Goal: Communication & Community: Share content

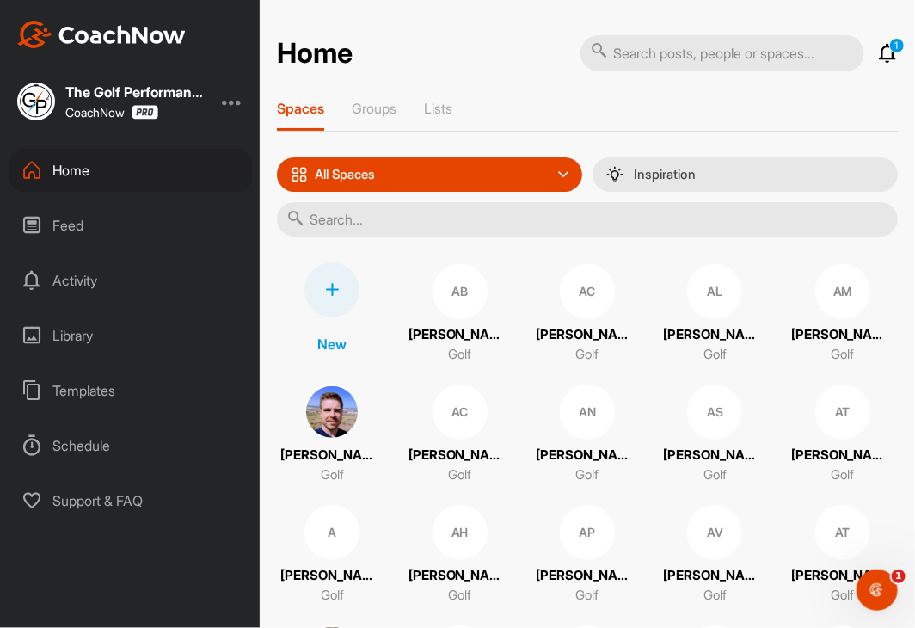
click at [516, 220] on input "text" at bounding box center [587, 219] width 621 height 34
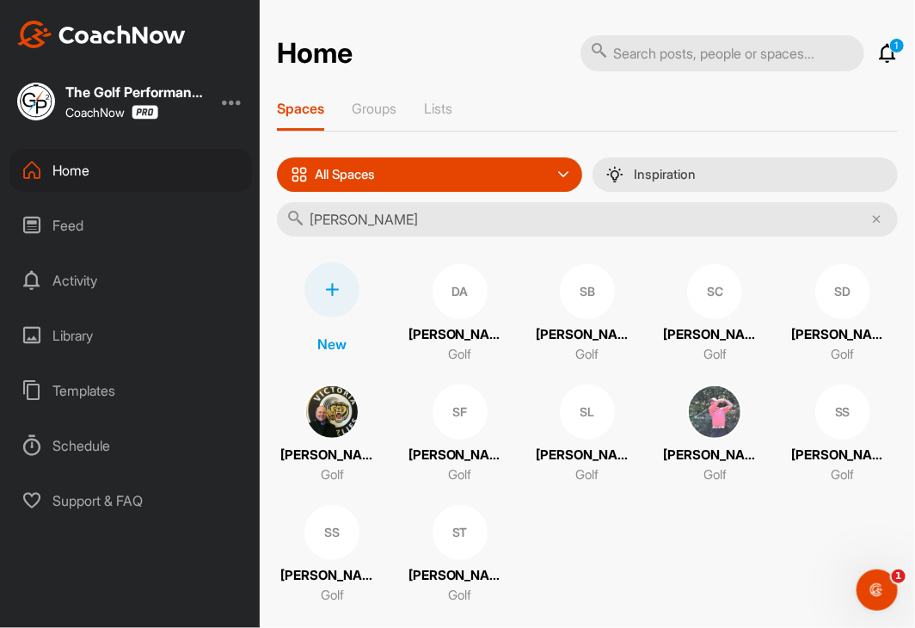
type input "[PERSON_NAME]"
click at [687, 284] on div "SC" at bounding box center [714, 291] width 55 height 55
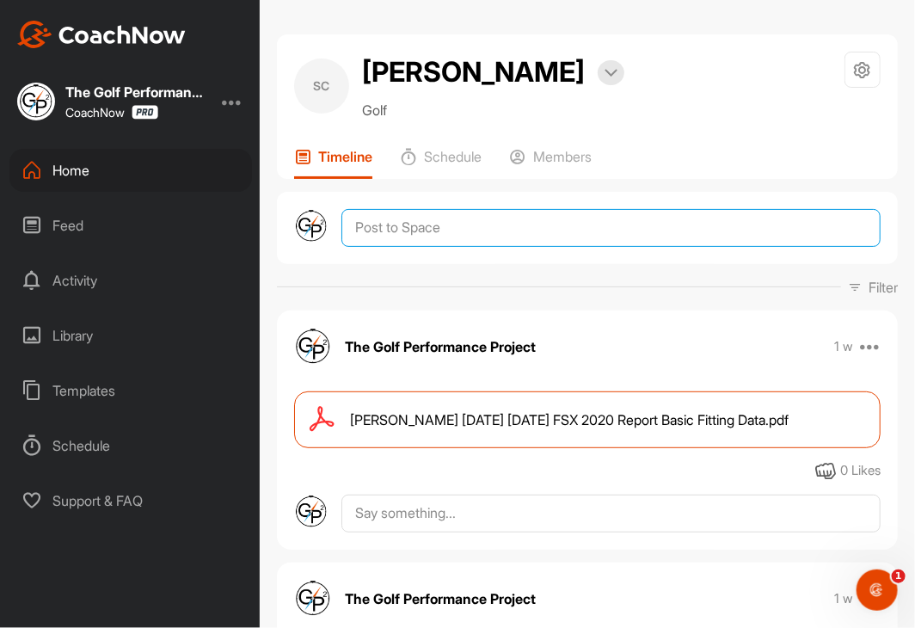
click at [475, 242] on textarea at bounding box center [610, 228] width 539 height 38
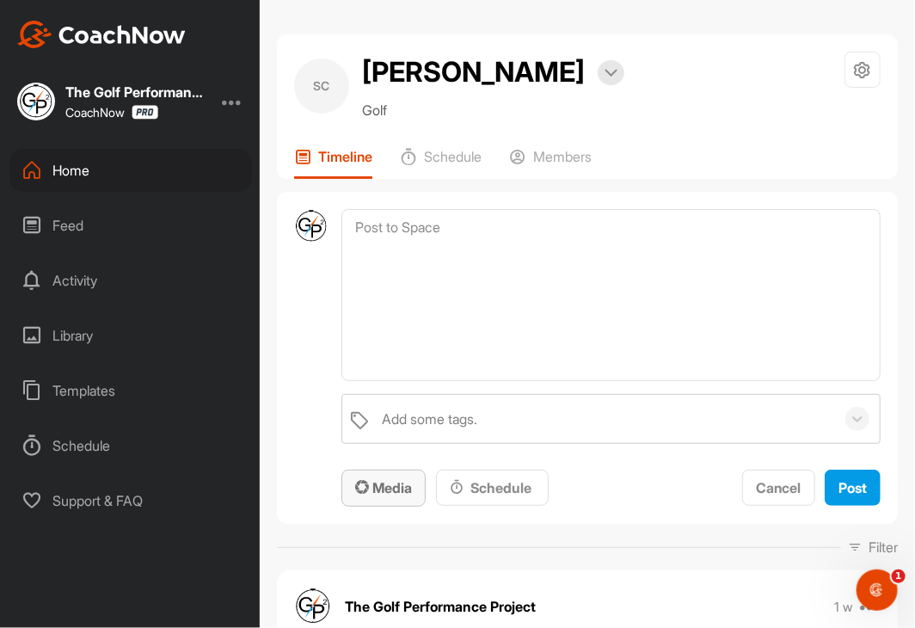
click at [389, 470] on button "Media" at bounding box center [383, 488] width 84 height 37
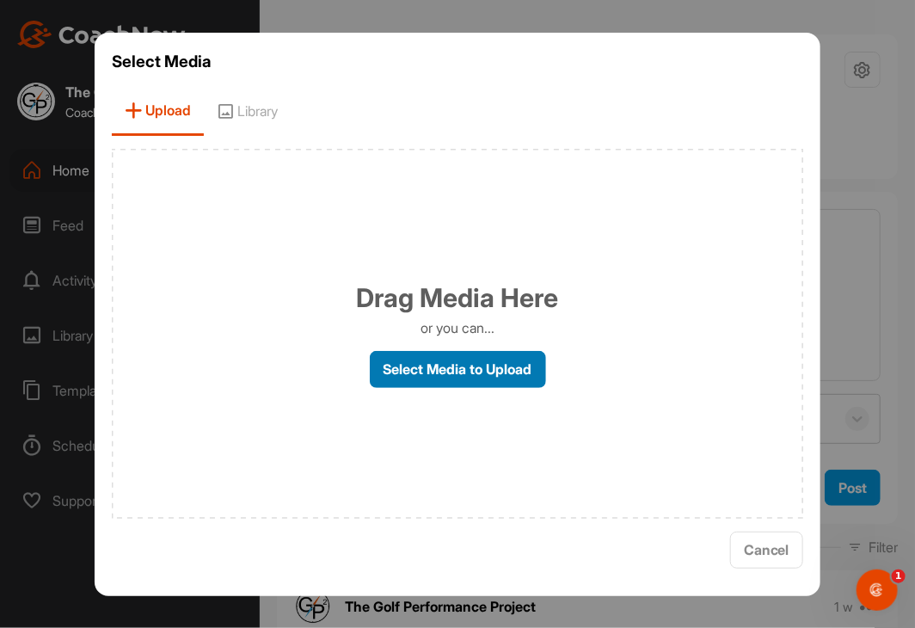
click at [459, 378] on label "Select Media to Upload" at bounding box center [458, 369] width 176 height 37
click at [0, 0] on input "Select Media to Upload" at bounding box center [0, 0] width 0 height 0
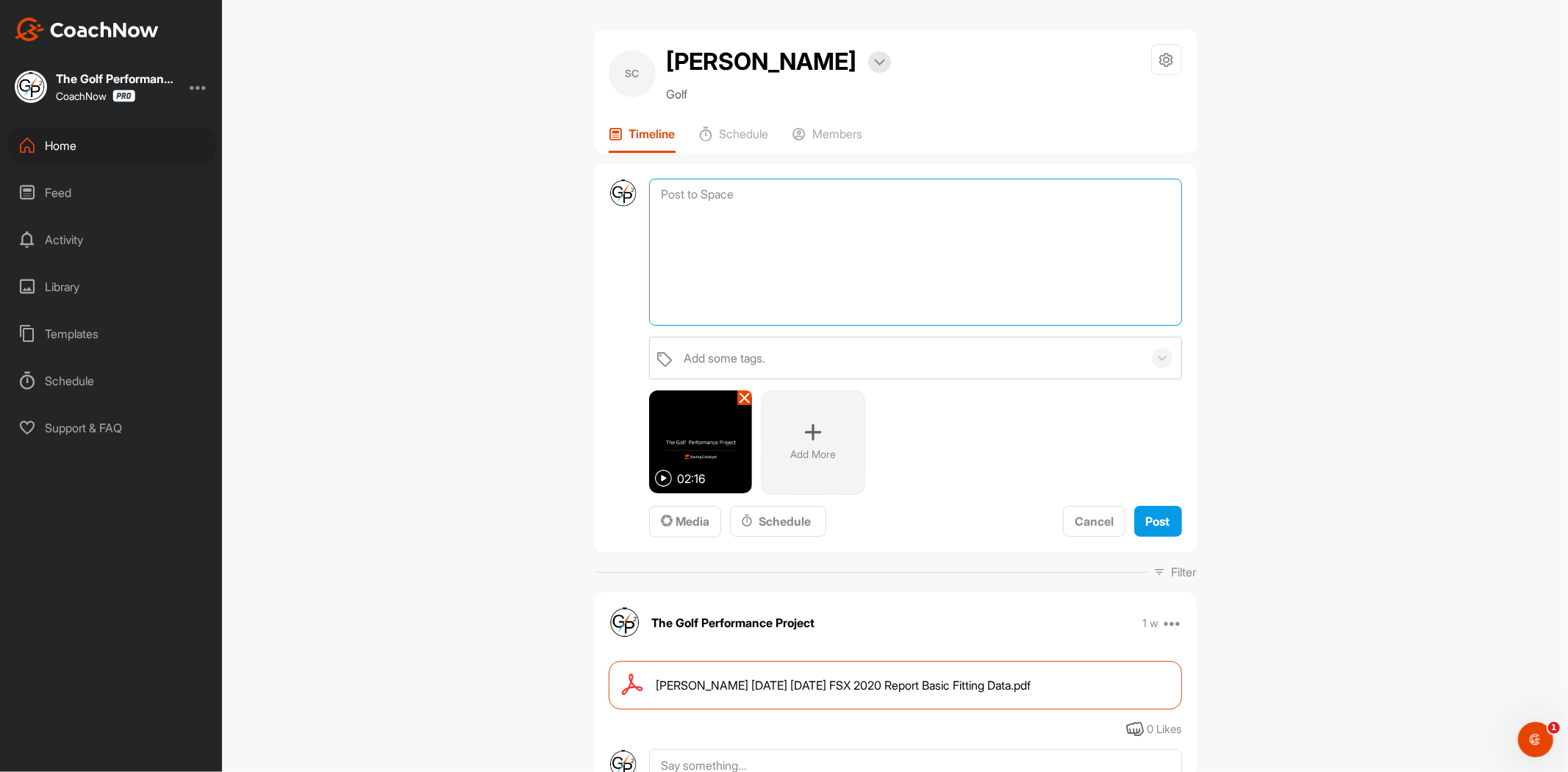
click at [781, 313] on textarea at bounding box center [914, 252] width 532 height 147
click at [781, 240] on textarea at bounding box center [914, 252] width 532 height 147
click at [781, 240] on textarea "Drills" at bounding box center [914, 252] width 532 height 147
click at [781, 276] on textarea "Drills and feels from [DATE] review. Ground reaction and club head force applic…" at bounding box center [914, 252] width 532 height 147
type textarea "Drills and feels from [DATE] review. Ground reaction and club head force applic…"
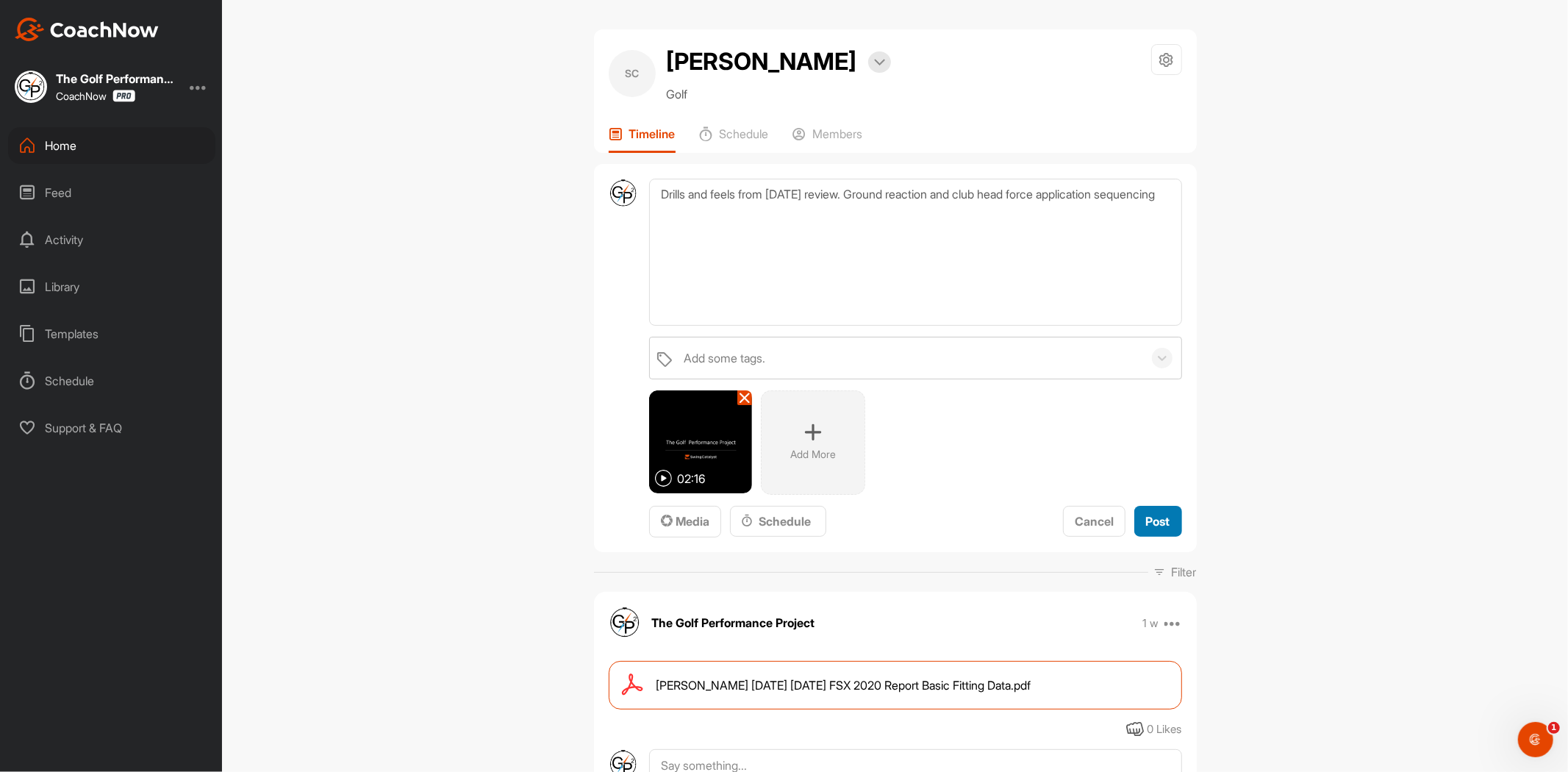
click at [781, 524] on button "Post" at bounding box center [1158, 522] width 48 height 32
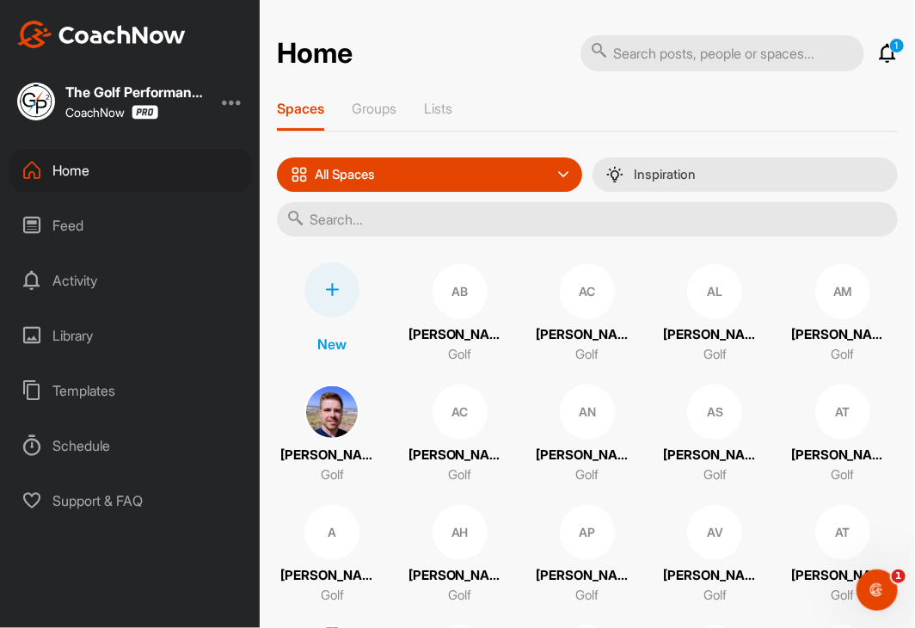
click at [426, 215] on input "text" at bounding box center [587, 219] width 621 height 34
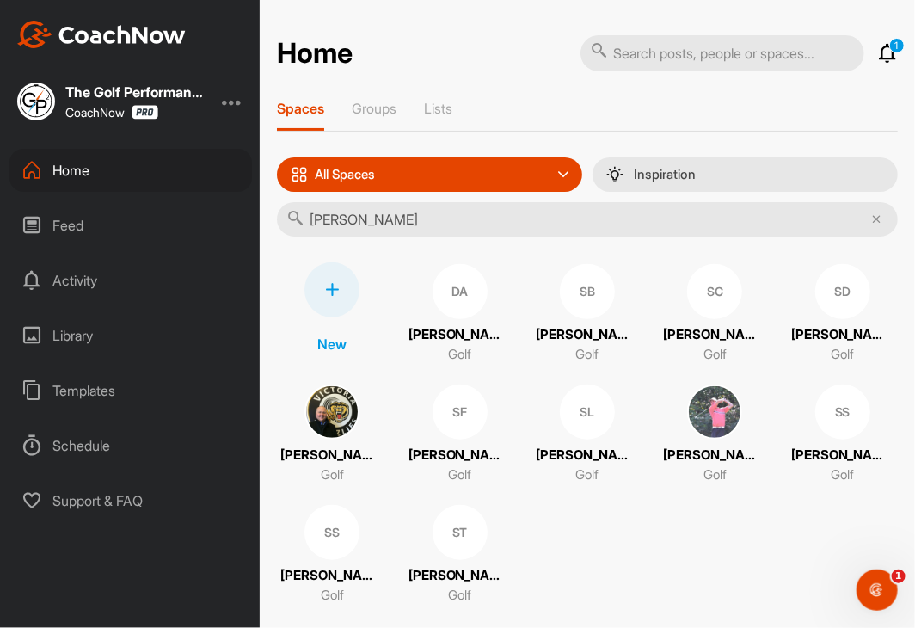
type input "[PERSON_NAME]"
click at [708, 290] on div "SC" at bounding box center [714, 291] width 55 height 55
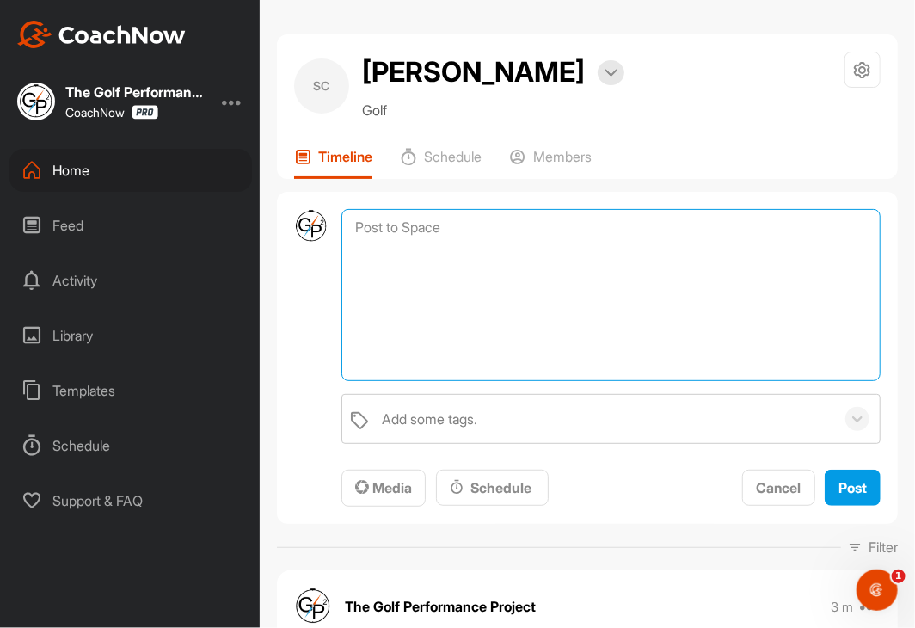
click at [556, 224] on textarea at bounding box center [610, 295] width 539 height 172
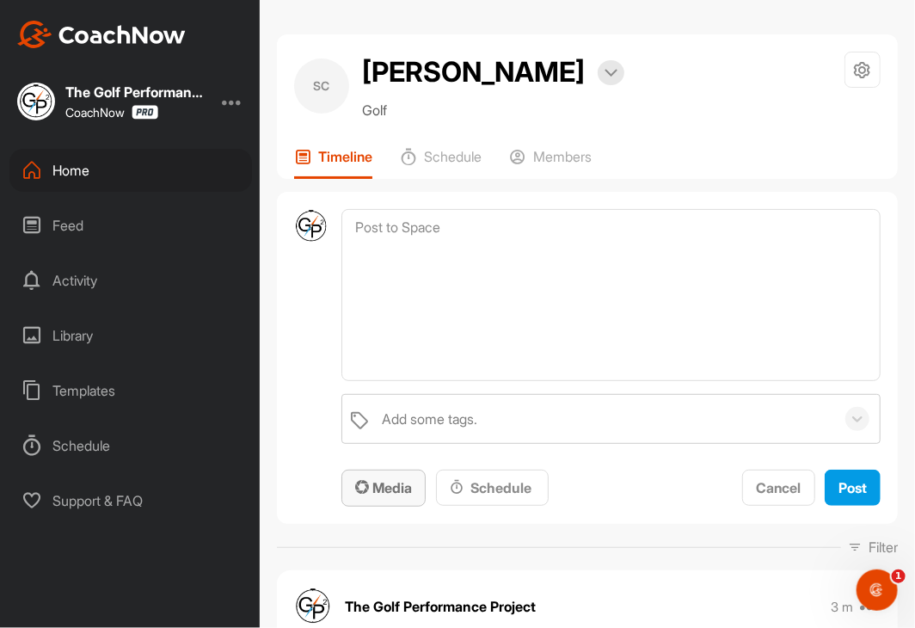
click at [400, 489] on span "Media" at bounding box center [383, 487] width 57 height 17
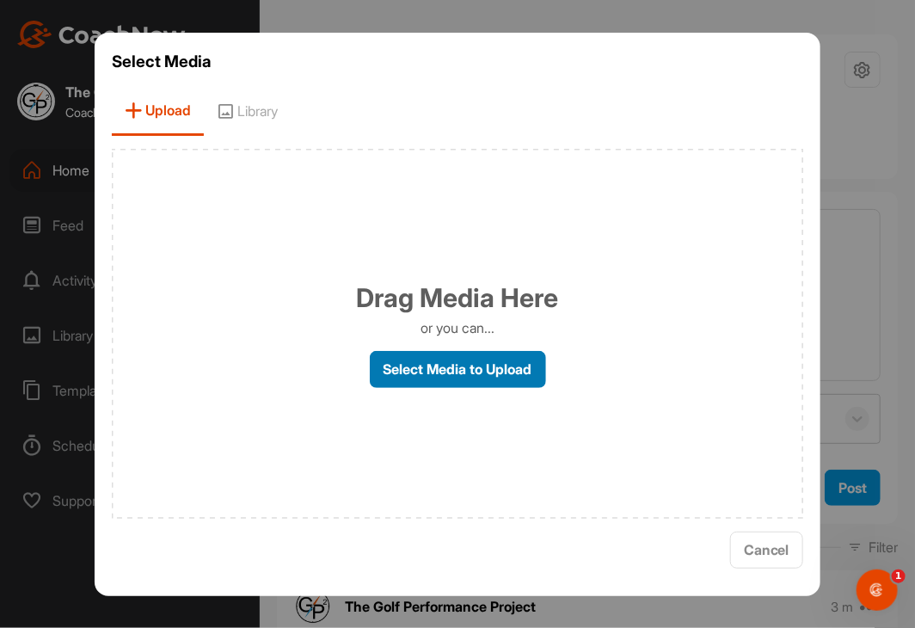
click at [451, 368] on label "Select Media to Upload" at bounding box center [458, 369] width 176 height 37
click at [0, 0] on input "Select Media to Upload" at bounding box center [0, 0] width 0 height 0
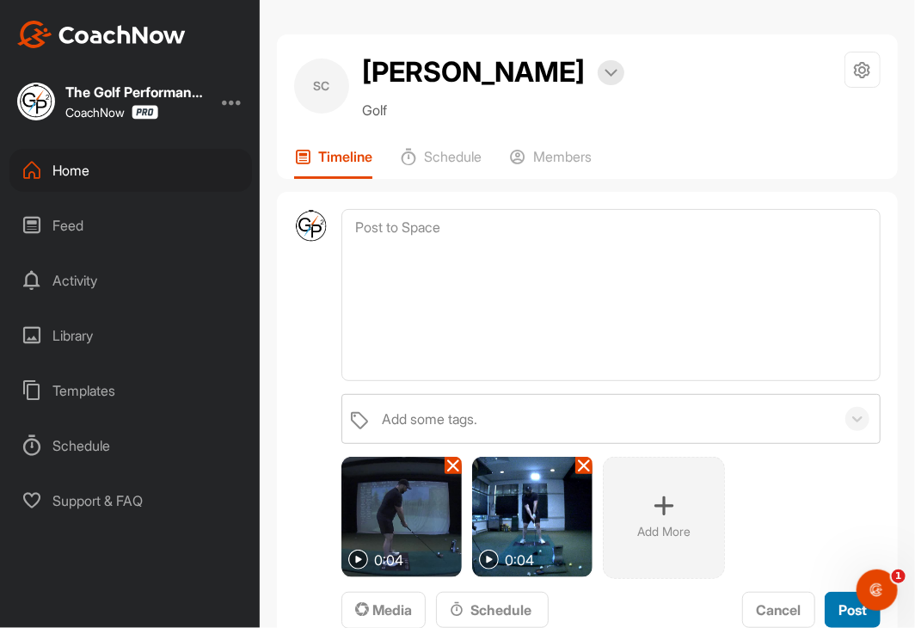
click at [832, 598] on button "Post" at bounding box center [853, 610] width 56 height 37
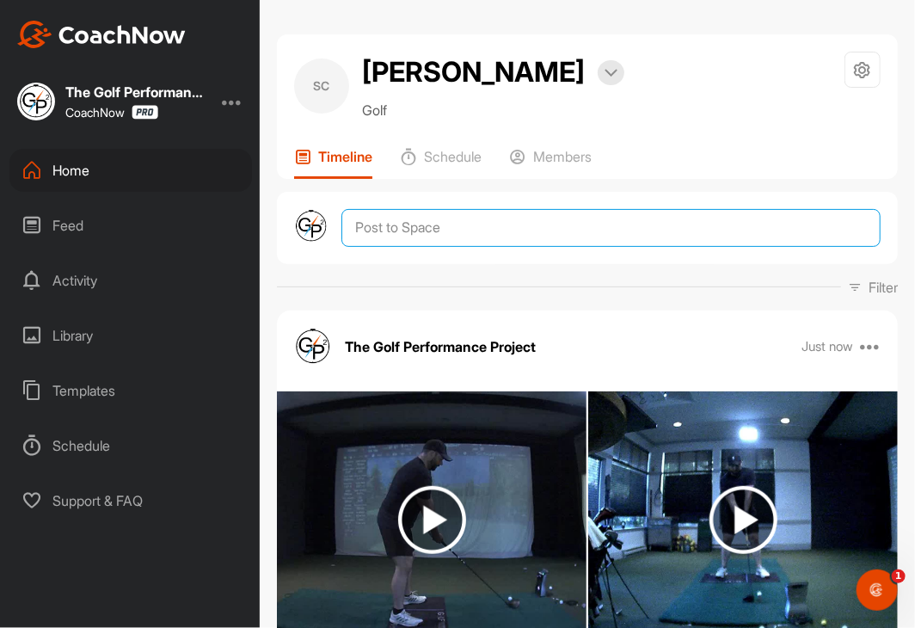
click at [452, 235] on textarea at bounding box center [610, 228] width 539 height 38
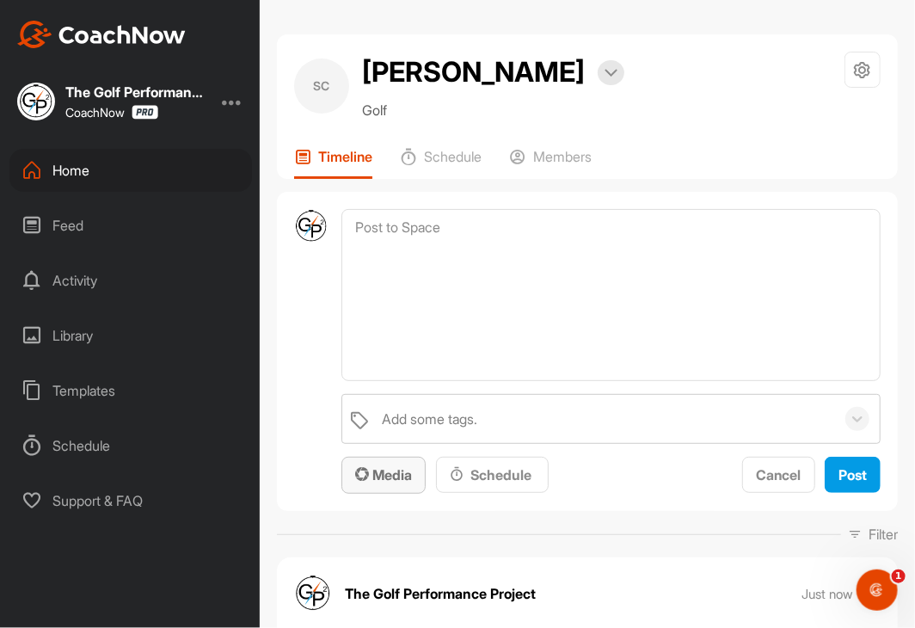
click at [390, 485] on button "Media" at bounding box center [383, 475] width 84 height 37
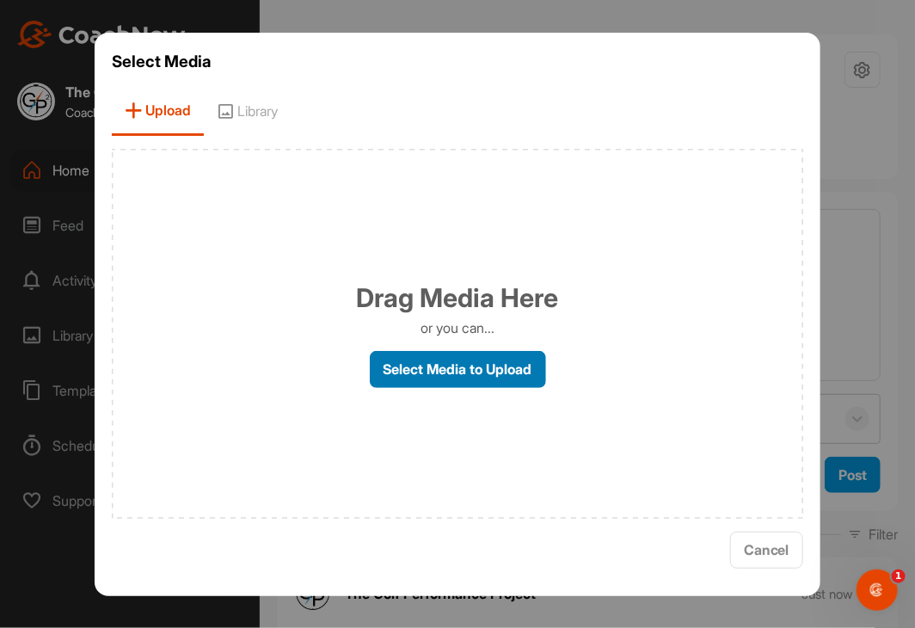
click at [449, 351] on label "Select Media to Upload" at bounding box center [458, 369] width 176 height 37
click at [0, 0] on input "Select Media to Upload" at bounding box center [0, 0] width 0 height 0
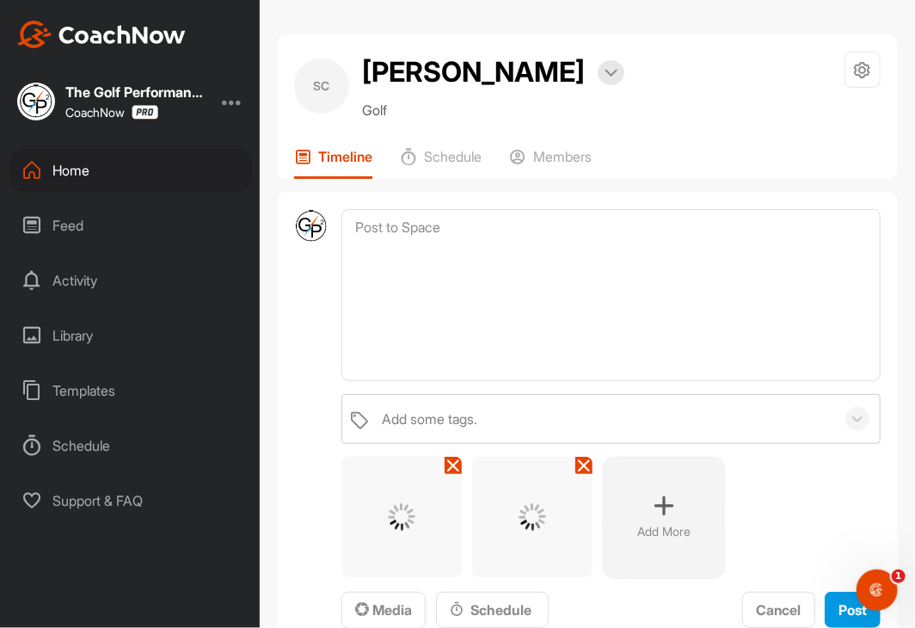
click at [786, 484] on div "Add More" at bounding box center [610, 518] width 539 height 122
click at [794, 500] on div "Add More" at bounding box center [610, 518] width 539 height 122
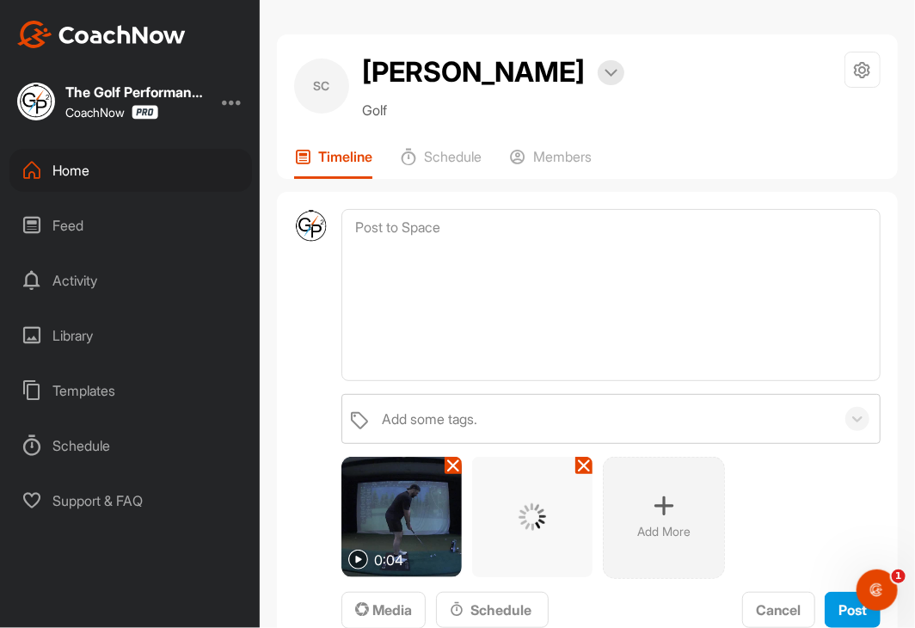
click at [808, 539] on div "0:04 Add More" at bounding box center [610, 518] width 539 height 122
click at [802, 492] on div "0:04 Add More" at bounding box center [610, 518] width 539 height 122
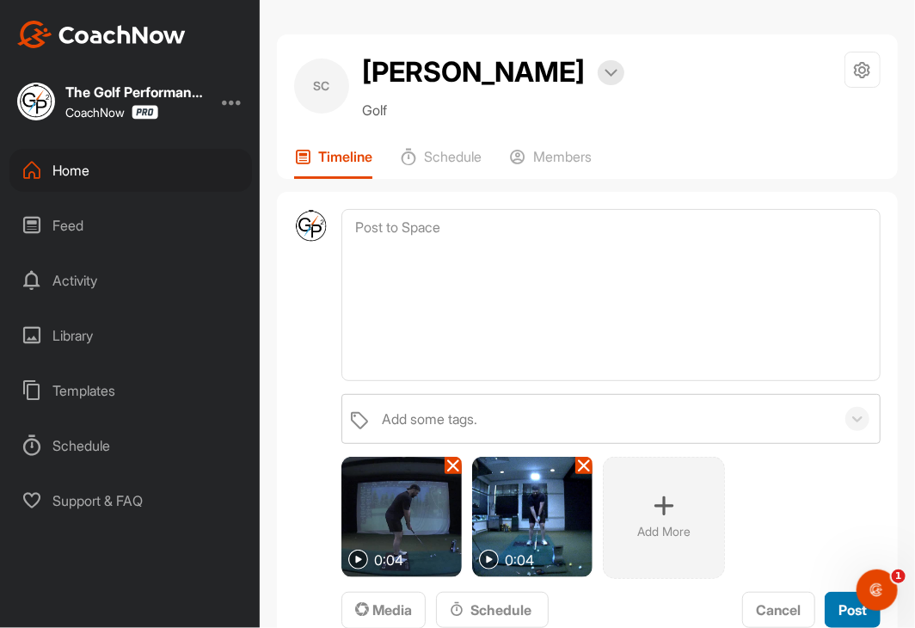
click at [839, 605] on span "Post" at bounding box center [853, 609] width 28 height 17
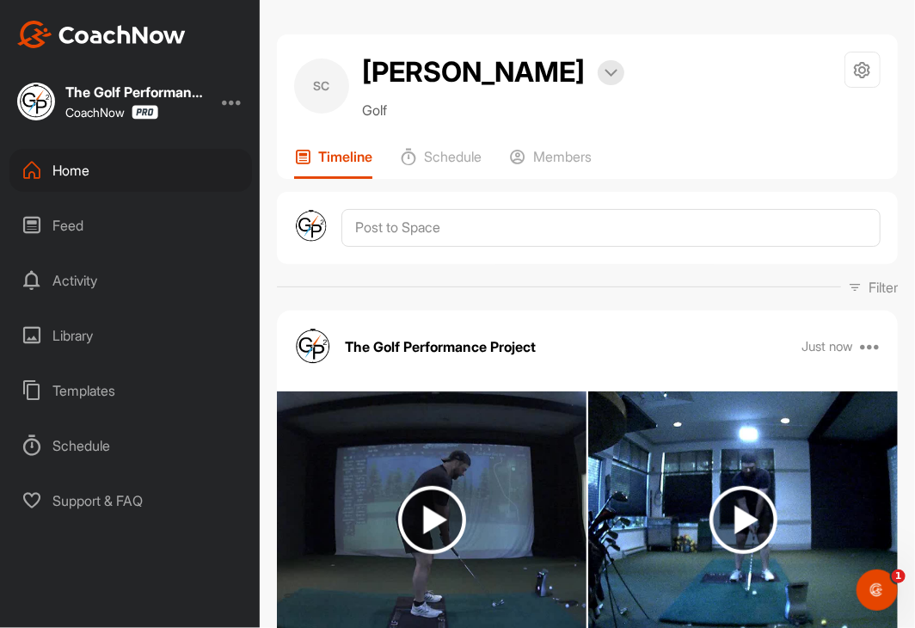
click at [699, 43] on div "SC [PERSON_NAME] Bookings Golf Space Settings Your Notifications Timeline Sched…" at bounding box center [587, 106] width 621 height 144
